Goal: Book appointment/travel/reservation

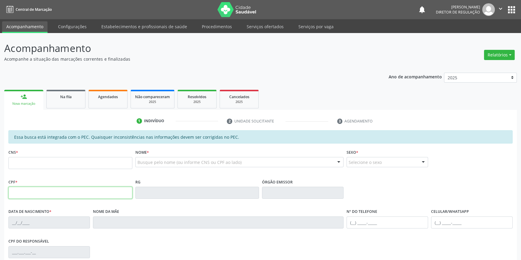
click at [103, 193] on input "text" at bounding box center [70, 193] width 124 height 12
type input "116.534.684-24"
type input "704 4033 5940 3510"
type input "[DATE]"
type input "[PERSON_NAME]"
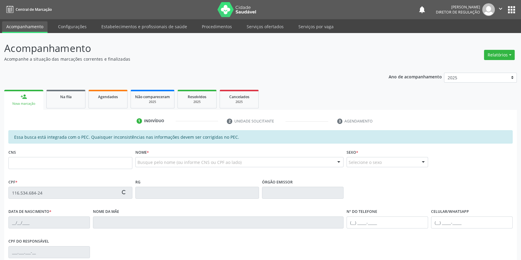
type input "[PHONE_NUMBER]"
type input "113.719.994-65"
type input "250"
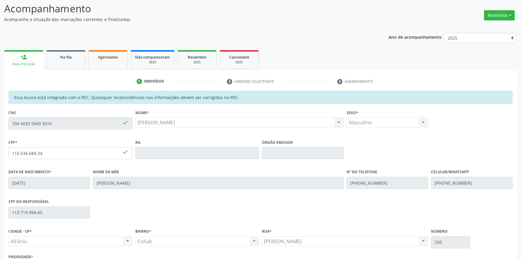
scroll to position [82, 0]
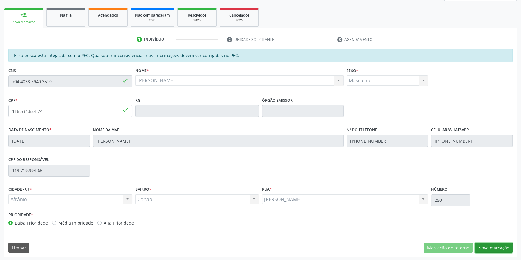
click at [503, 247] on button "Nova marcação" at bounding box center [493, 248] width 38 height 10
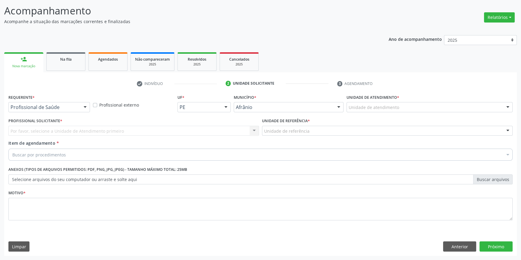
scroll to position [37, 0]
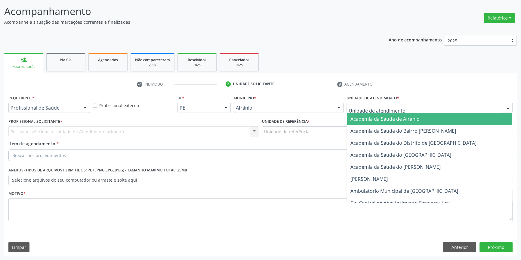
click at [391, 103] on div at bounding box center [429, 108] width 166 height 10
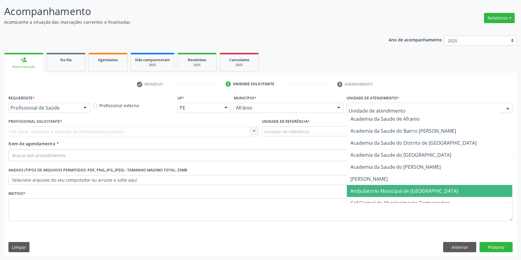
click at [390, 191] on span "Ambulatorio Municipal de [GEOGRAPHIC_DATA]" at bounding box center [404, 191] width 108 height 7
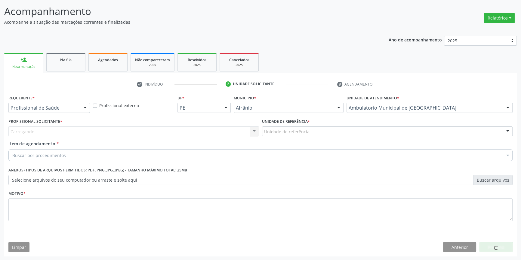
click at [293, 127] on div "Unidade de referência" at bounding box center [387, 132] width 250 height 10
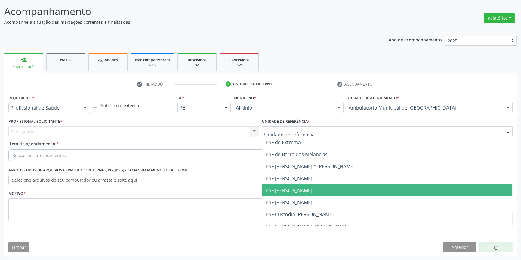
drag, startPoint x: 297, startPoint y: 187, endPoint x: 245, endPoint y: 164, distance: 56.9
click at [296, 187] on span "ESF [PERSON_NAME]" at bounding box center [289, 190] width 46 height 7
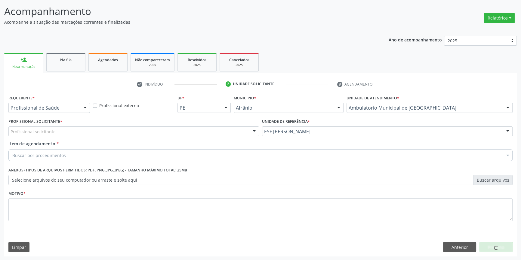
drag, startPoint x: 190, startPoint y: 131, endPoint x: 177, endPoint y: 136, distance: 13.9
click at [184, 133] on div "Profissional solicitante" at bounding box center [133, 132] width 250 height 10
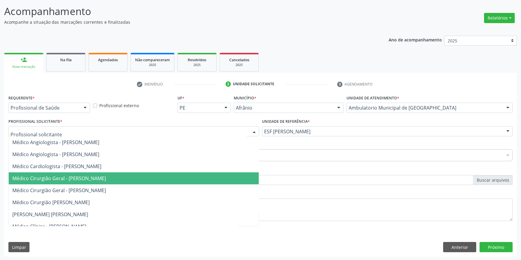
click at [106, 179] on span "Médico Cirurgião Geral - [PERSON_NAME]" at bounding box center [59, 178] width 94 height 7
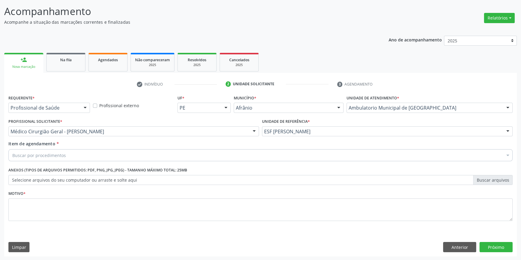
click at [97, 155] on div "Buscar por procedimentos" at bounding box center [260, 155] width 504 height 12
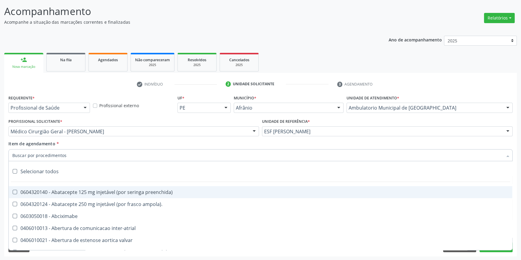
click at [100, 135] on div "Médico Cirurgião Geral - [PERSON_NAME]" at bounding box center [133, 132] width 250 height 10
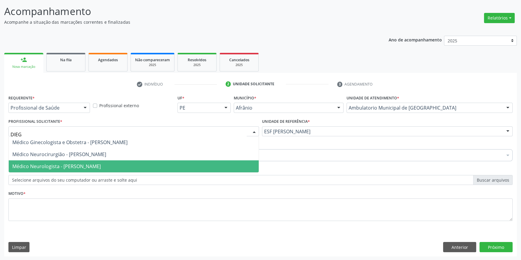
type input "DIEGO"
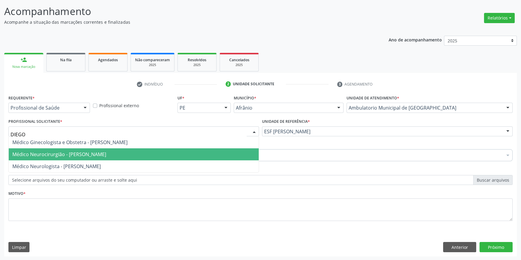
click at [106, 154] on span "Médico Neurocirurgião - [PERSON_NAME]" at bounding box center [59, 154] width 94 height 7
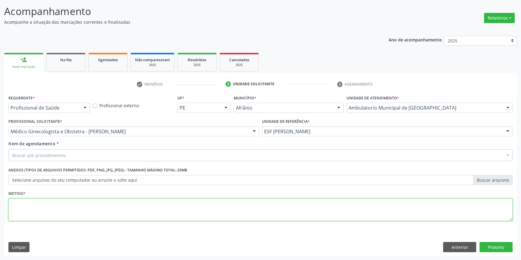
click at [76, 206] on textarea at bounding box center [260, 210] width 504 height 23
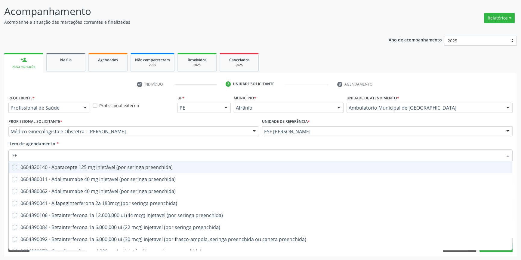
type input "EEG"
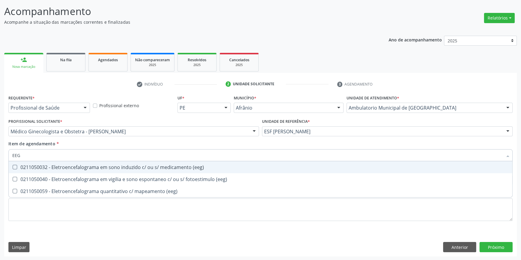
click at [101, 165] on div "0211050032 - Eletroencefalograma em sono induzido c/ ou s/ medicamento (eeg)" at bounding box center [260, 167] width 496 height 5
checkbox \(eeg\) "true"
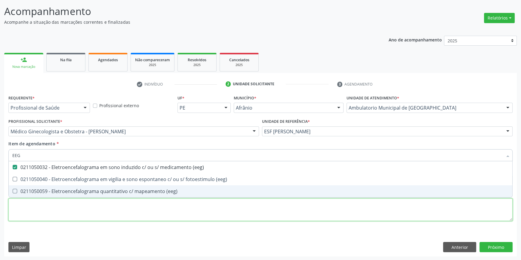
click at [82, 214] on div "Requerente * Profissional de Saúde Profissional de Saúde Paciente Nenhum result…" at bounding box center [260, 162] width 504 height 136
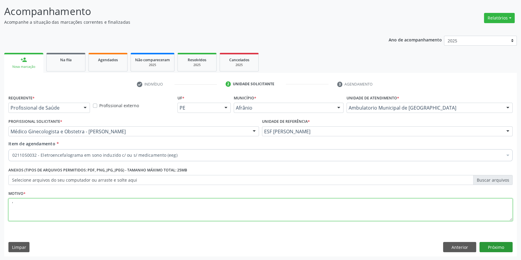
type textarea "'"
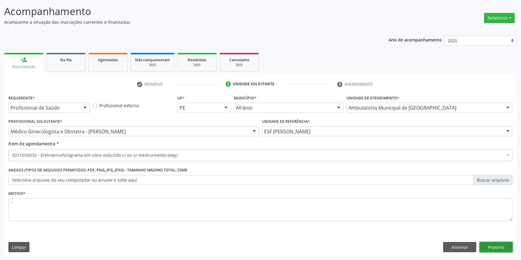
click at [498, 245] on button "Próximo" at bounding box center [495, 247] width 33 height 10
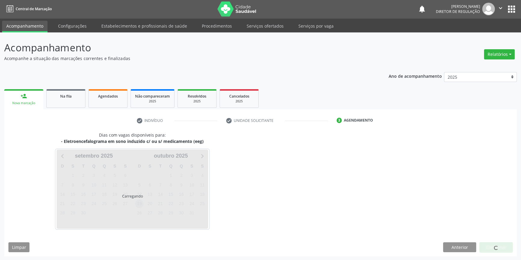
scroll to position [18, 0]
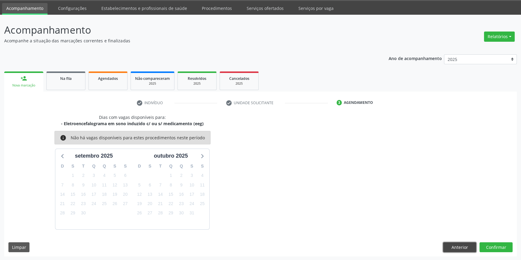
click at [456, 249] on button "Anterior" at bounding box center [459, 248] width 33 height 10
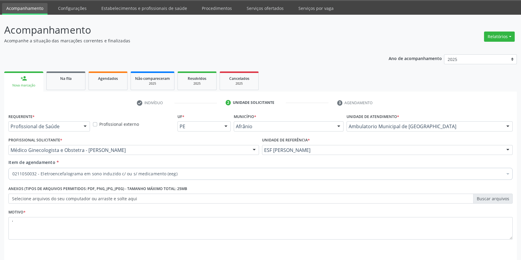
click at [456, 249] on div "Requerente * Profissional de Saúde Profissional de Saúde Paciente Nenhum result…" at bounding box center [260, 193] width 512 height 163
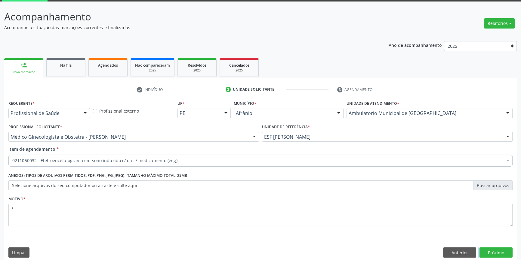
scroll to position [37, 0]
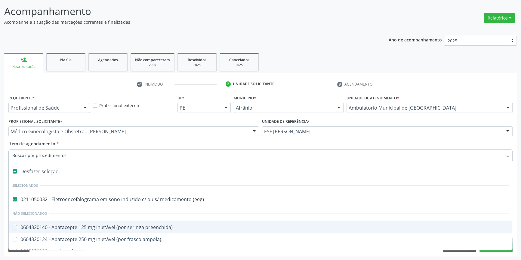
click at [188, 145] on div "Item de agendamento * Desfazer seleção Selecionados 0211050032 - Eletroencefalo…" at bounding box center [260, 150] width 504 height 19
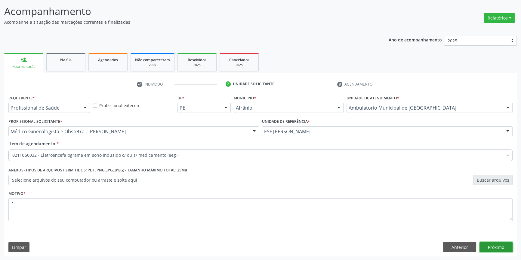
click at [502, 246] on button "Próximo" at bounding box center [495, 247] width 33 height 10
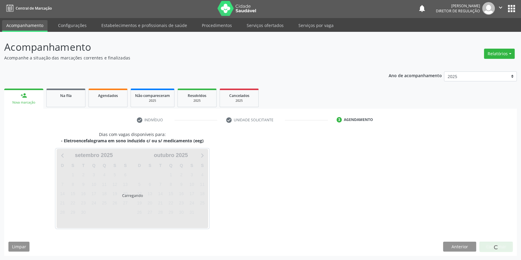
scroll to position [1, 0]
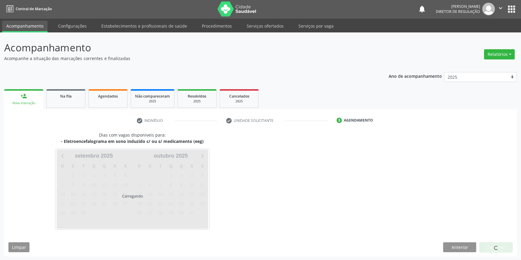
click at [265, 26] on link "Serviços ofertados" at bounding box center [264, 26] width 45 height 11
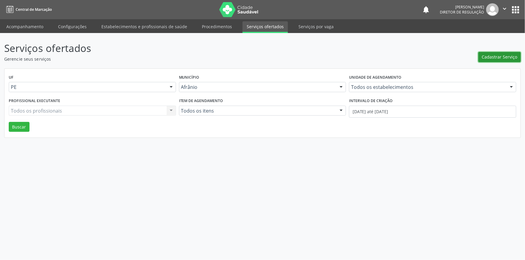
click at [497, 60] on span "Cadastrar Serviço" at bounding box center [499, 57] width 35 height 6
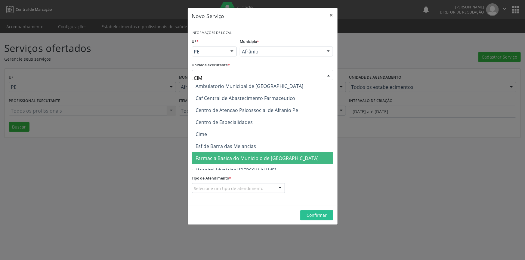
type input "CIME"
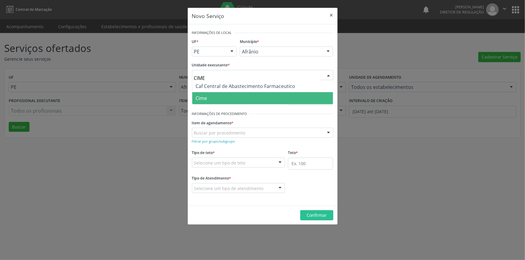
click at [219, 97] on span "Cime" at bounding box center [262, 98] width 141 height 12
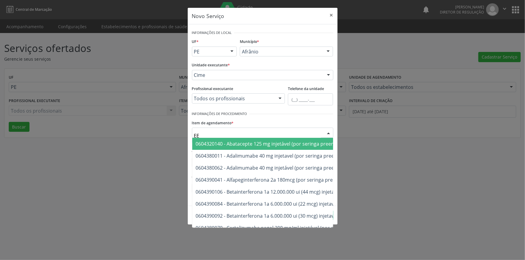
type input "EEG"
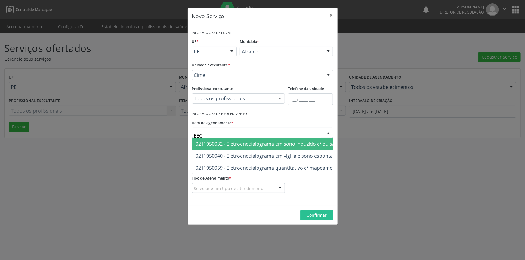
click at [262, 147] on span "0211050032 - Eletroencefalograma em sono induzido c/ ou s/ medicamento (eeg)" at bounding box center [299, 144] width 214 height 12
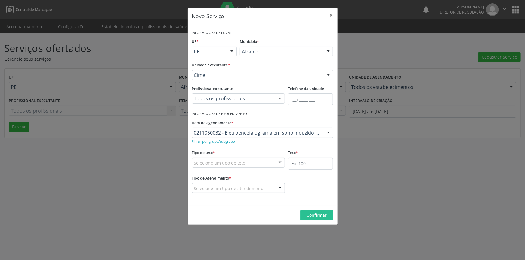
drag, startPoint x: 247, startPoint y: 161, endPoint x: 238, endPoint y: 168, distance: 11.5
click at [247, 161] on div "Selecione um tipo de teto" at bounding box center [238, 163] width 93 height 10
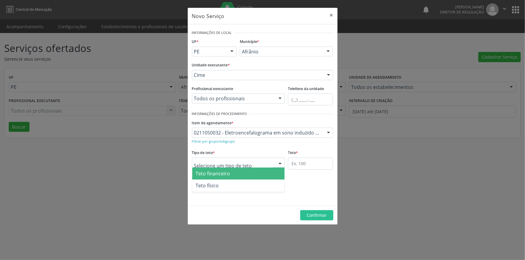
click at [219, 182] on span "Teto físico" at bounding box center [238, 186] width 93 height 12
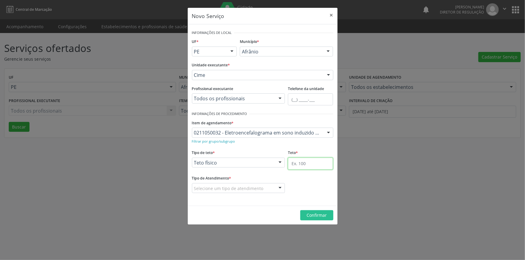
click at [302, 164] on input "text" at bounding box center [310, 164] width 45 height 12
type input "1"
click at [271, 190] on div "Selecione um tipo de atendimento" at bounding box center [238, 188] width 93 height 10
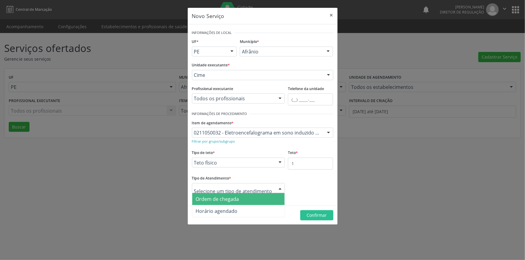
click at [241, 199] on span "Ordem de chegada" at bounding box center [238, 199] width 93 height 12
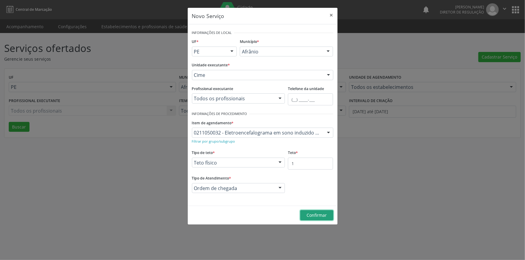
click at [303, 213] on button "Confirmar" at bounding box center [316, 215] width 33 height 10
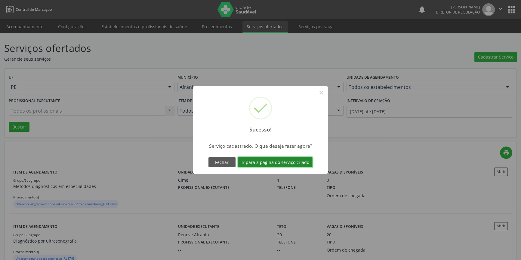
click at [290, 162] on button "Ir para a página do serviço criado" at bounding box center [275, 162] width 75 height 10
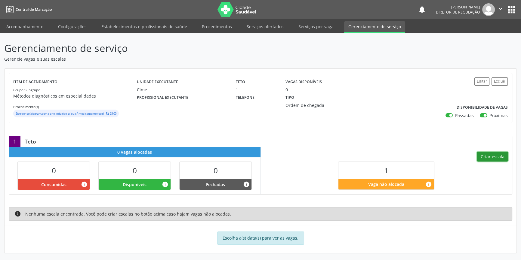
click at [486, 160] on button "Criar escala" at bounding box center [492, 157] width 31 height 10
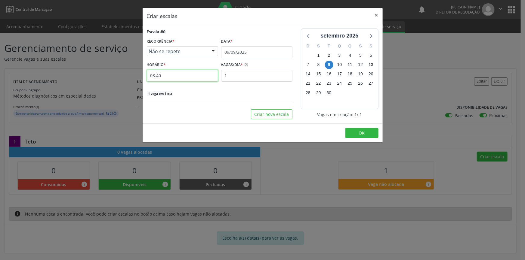
click at [195, 75] on input "08:40" at bounding box center [182, 76] width 71 height 12
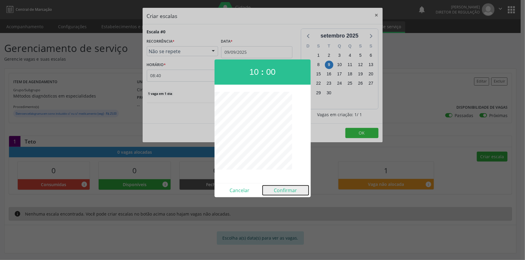
click at [284, 189] on button "Confirmar" at bounding box center [285, 191] width 46 height 10
type input "10:00"
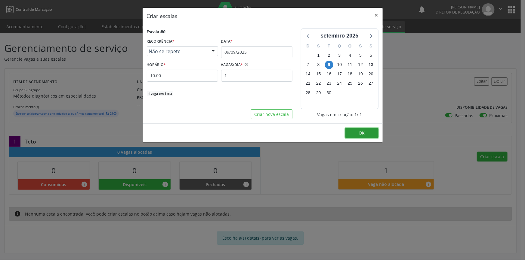
click at [348, 129] on button "OK" at bounding box center [361, 133] width 33 height 10
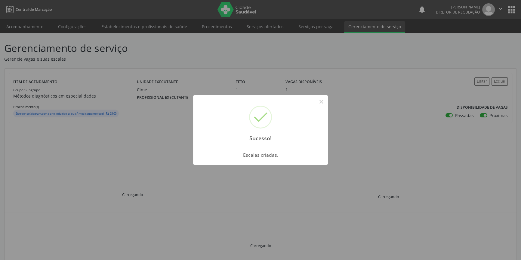
click at [323, 103] on button "×" at bounding box center [321, 102] width 10 height 10
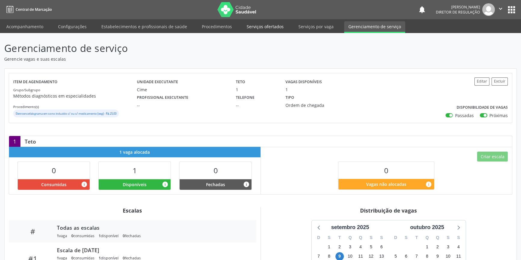
click at [256, 29] on link "Serviços ofertados" at bounding box center [264, 26] width 45 height 11
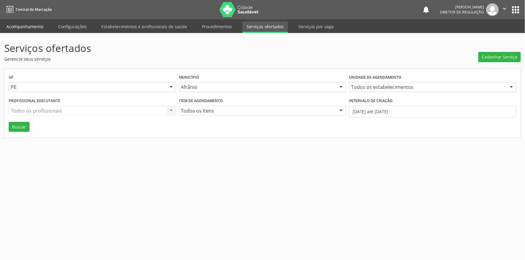
click at [33, 27] on link "Acompanhamento" at bounding box center [24, 26] width 45 height 11
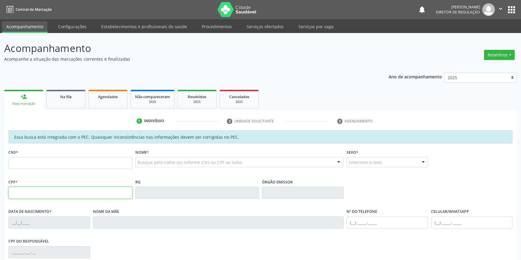
click at [58, 191] on input "text" at bounding box center [70, 193] width 124 height 12
type input "116.534.684-24"
type input "704 4033 5940 3510"
type input "[DATE]"
type input "[PERSON_NAME]"
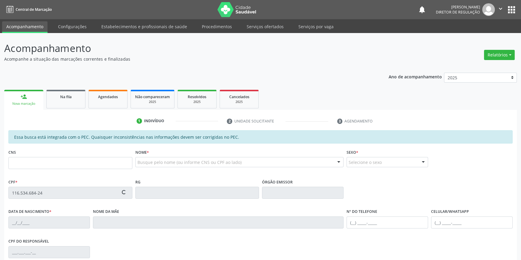
type input "[PHONE_NUMBER]"
type input "113.719.994-65"
type input "250"
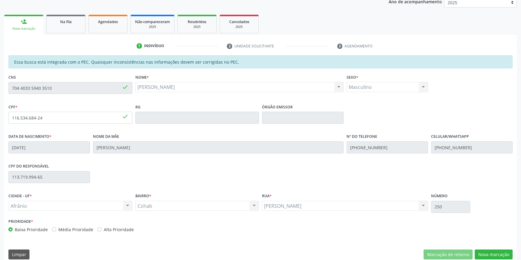
scroll to position [82, 0]
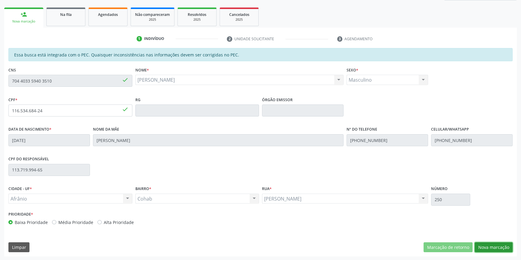
click at [480, 247] on button "Nova marcação" at bounding box center [493, 248] width 38 height 10
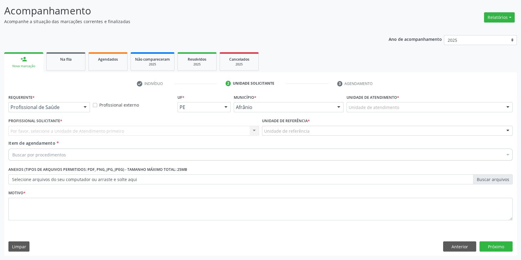
scroll to position [37, 0]
click at [365, 118] on div "Unidade de referência * Unidade de referência ESF de Extrema ESF de Barra das M…" at bounding box center [387, 126] width 250 height 19
click at [369, 112] on div at bounding box center [429, 108] width 166 height 10
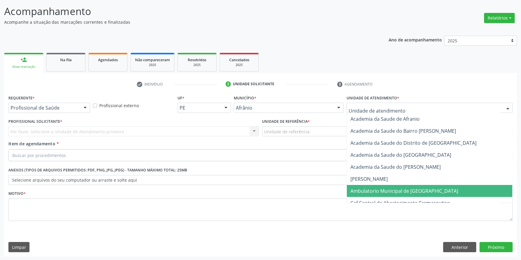
click at [373, 186] on span "Ambulatorio Municipal de [GEOGRAPHIC_DATA]" at bounding box center [429, 191] width 165 height 12
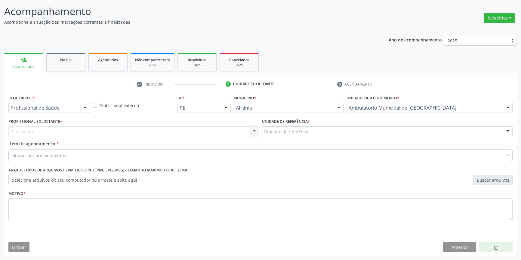
click at [316, 135] on div "Unidade de referência" at bounding box center [387, 132] width 250 height 10
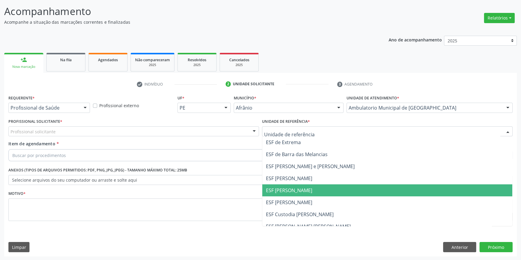
click at [302, 187] on span "ESF [PERSON_NAME]" at bounding box center [289, 190] width 46 height 7
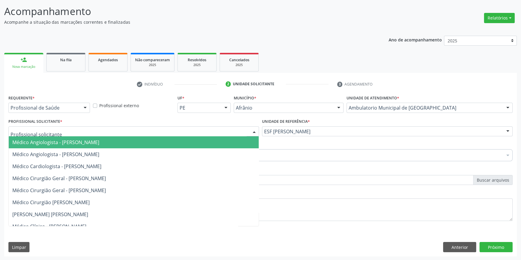
drag, startPoint x: 188, startPoint y: 134, endPoint x: 184, endPoint y: 133, distance: 4.0
click at [186, 133] on div at bounding box center [133, 132] width 250 height 10
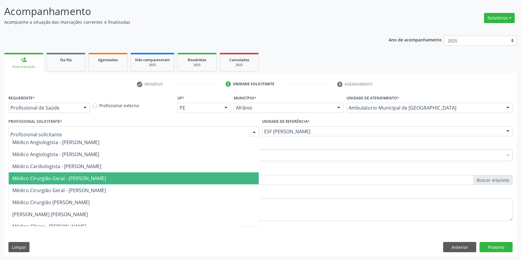
click at [77, 180] on span "Médico Cirurgião Geral - [PERSON_NAME]" at bounding box center [59, 178] width 94 height 7
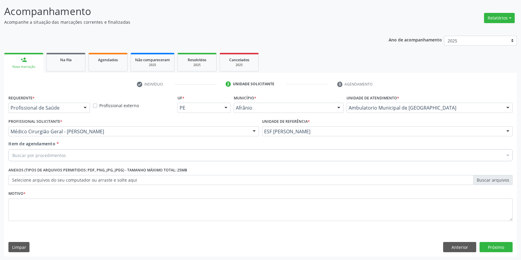
click at [81, 154] on div "Buscar por procedimentos" at bounding box center [260, 155] width 504 height 12
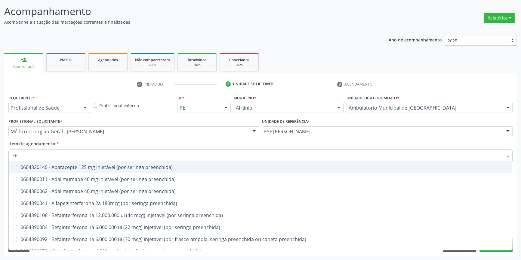
type input "EEG"
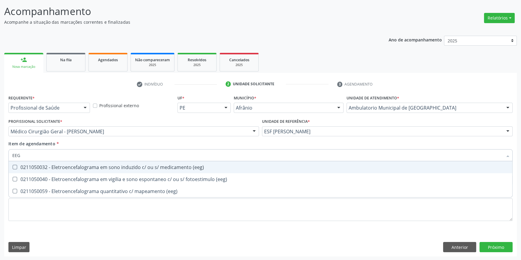
click at [133, 169] on div "0211050032 - Eletroencefalograma em sono induzido c/ ou s/ medicamento (eeg)" at bounding box center [260, 167] width 496 height 5
checkbox \(eeg\) "true"
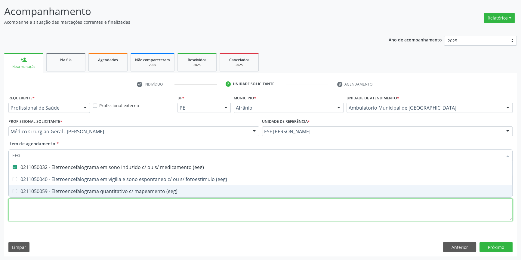
click at [104, 204] on div "Requerente * Profissional de Saúde Profissional de Saúde Paciente Nenhum result…" at bounding box center [260, 162] width 504 height 136
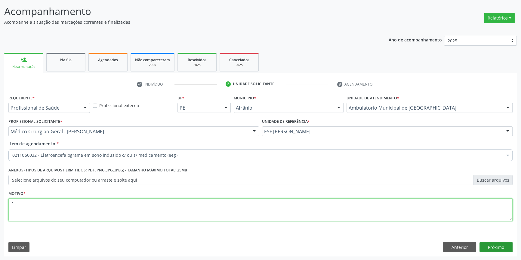
type textarea "'"
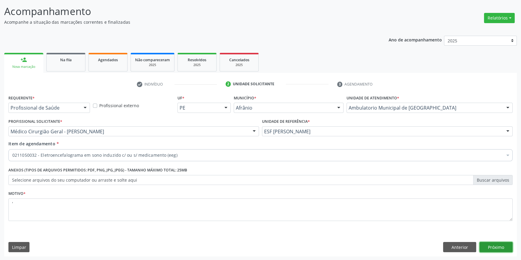
click at [500, 250] on button "Próximo" at bounding box center [495, 247] width 33 height 10
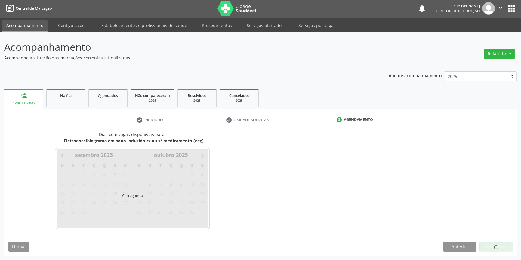
scroll to position [1, 0]
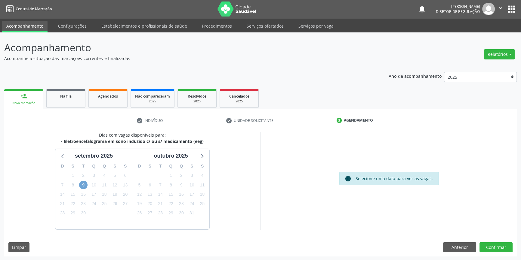
click at [82, 182] on span "9" at bounding box center [83, 185] width 8 height 8
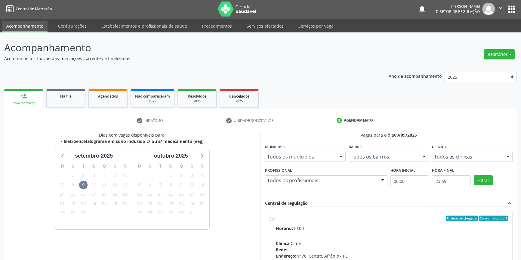
click at [303, 225] on div "Horário: 10:00" at bounding box center [392, 228] width 232 height 6
click at [274, 221] on input "Ordem de chegada Consumidos: 0 / 1 Horário: 10:00 Clínica: Cime Rede: -- Endere…" at bounding box center [271, 218] width 4 height 5
radio input "true"
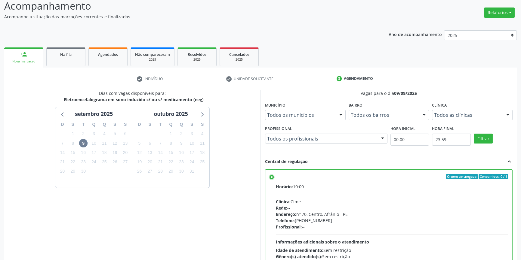
scroll to position [98, 0]
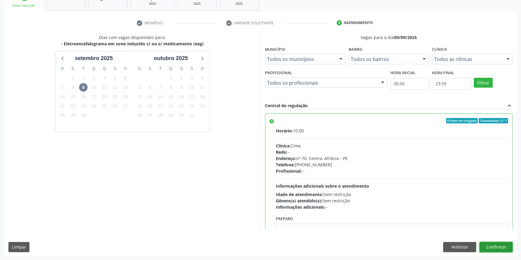
click at [500, 245] on button "Confirmar" at bounding box center [495, 247] width 33 height 10
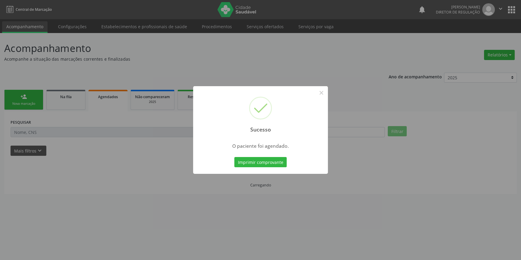
scroll to position [0, 0]
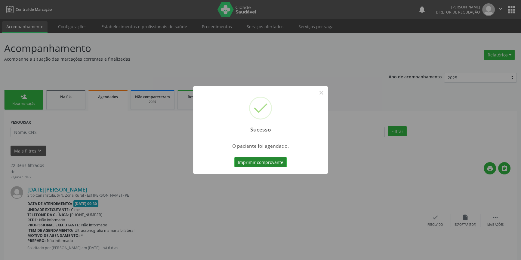
click at [280, 165] on button "Imprimir comprovante" at bounding box center [260, 162] width 52 height 10
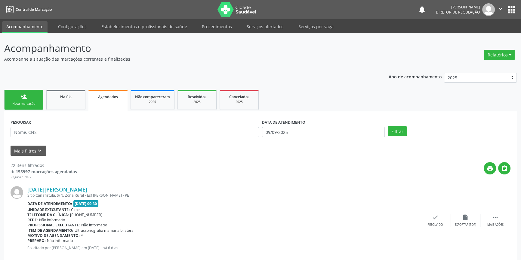
click at [21, 97] on div "person_add" at bounding box center [23, 97] width 7 height 7
